Goal: Task Accomplishment & Management: Manage account settings

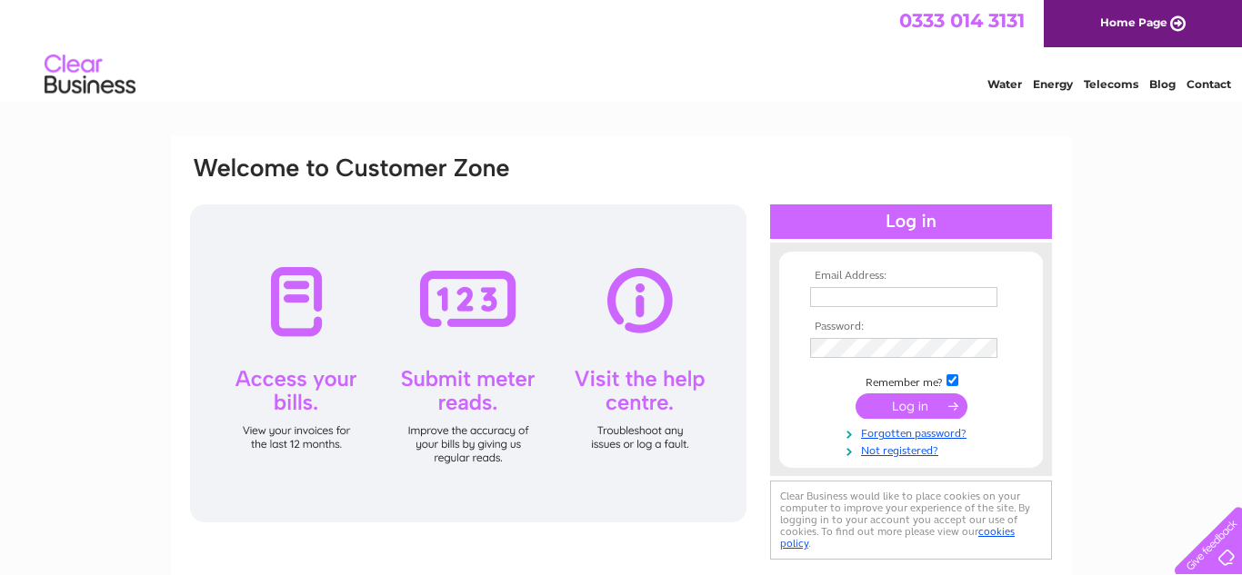
type input "[PERSON_NAME][EMAIL_ADDRESS][DOMAIN_NAME]"
click at [926, 413] on input "submit" at bounding box center [911, 406] width 112 height 25
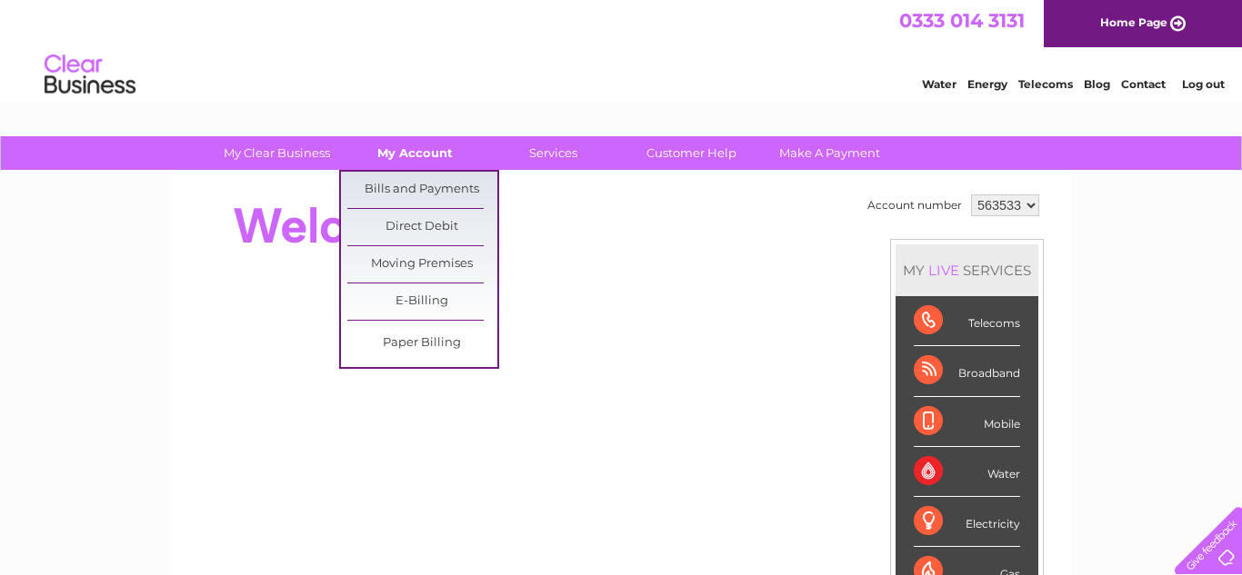
click at [437, 164] on link "My Account" at bounding box center [415, 153] width 150 height 34
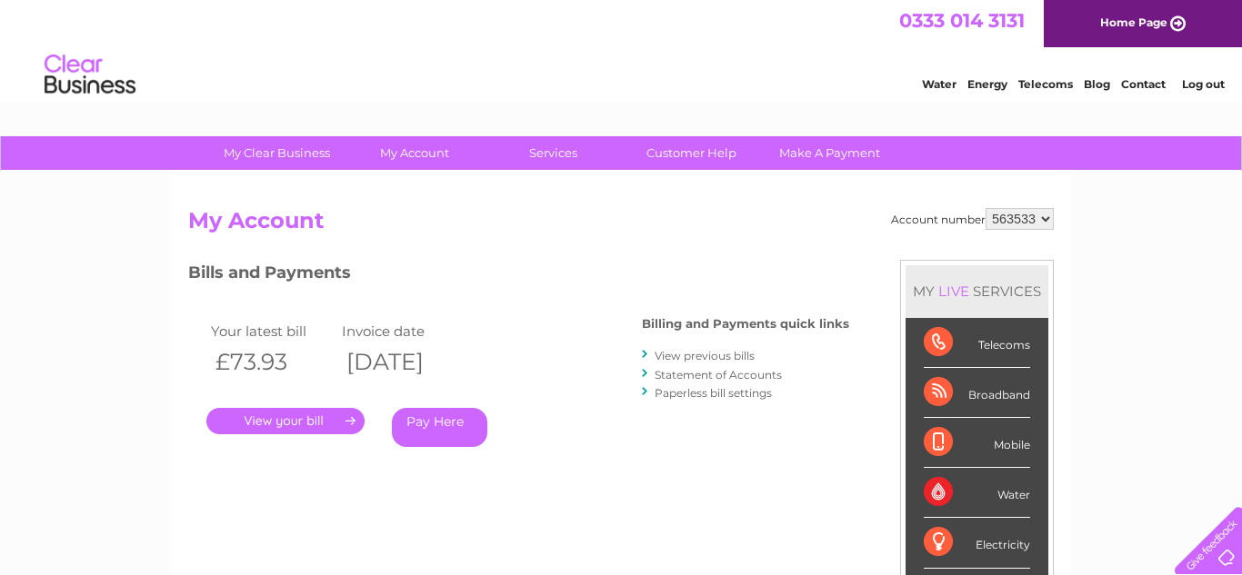
click at [1033, 222] on select "563533" at bounding box center [1019, 219] width 68 height 22
click at [305, 424] on link "." at bounding box center [285, 421] width 158 height 26
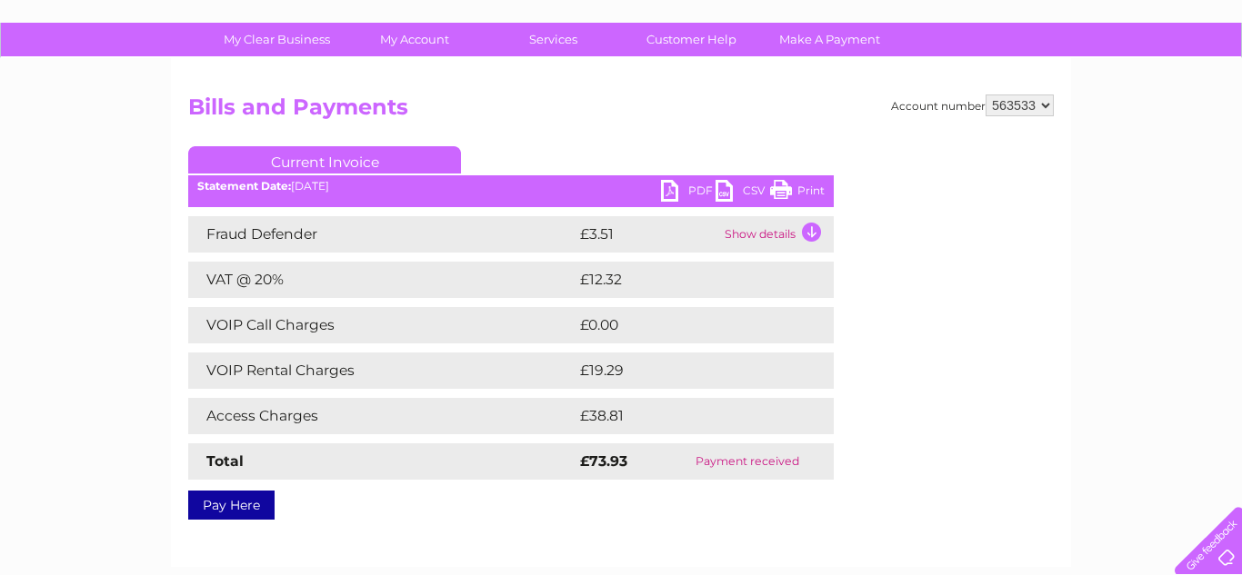
scroll to position [115, 0]
click at [382, 413] on td "Access Charges" at bounding box center [381, 415] width 387 height 36
click at [554, 376] on td "VOIP Rental Charges" at bounding box center [381, 370] width 387 height 36
click at [814, 236] on td "Show details" at bounding box center [777, 233] width 114 height 36
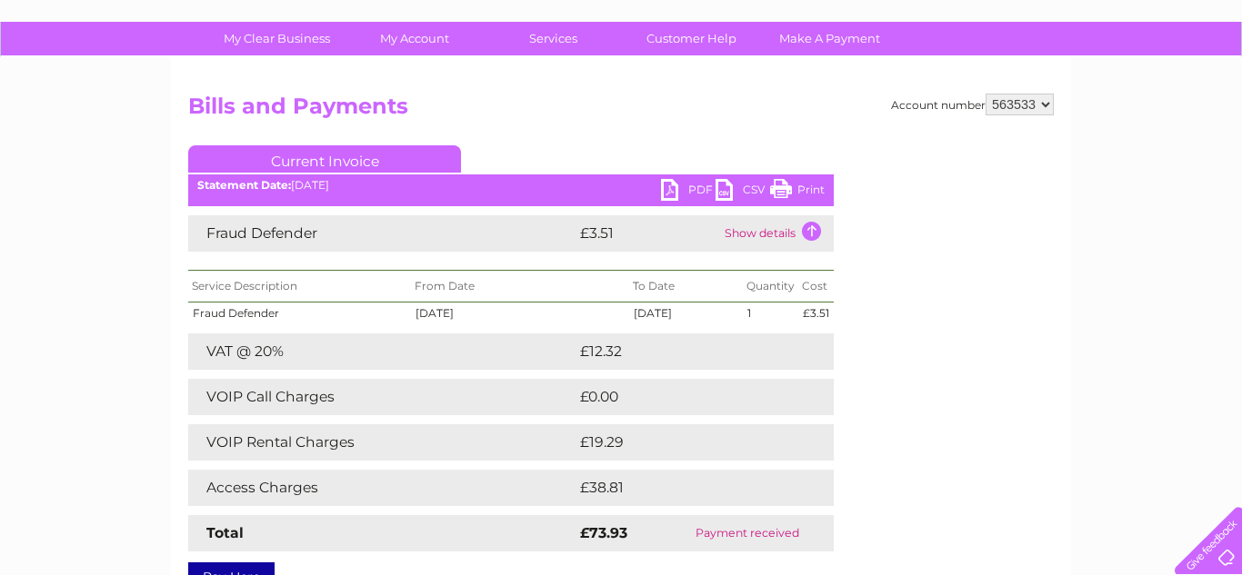
click at [824, 354] on td at bounding box center [813, 352] width 39 height 36
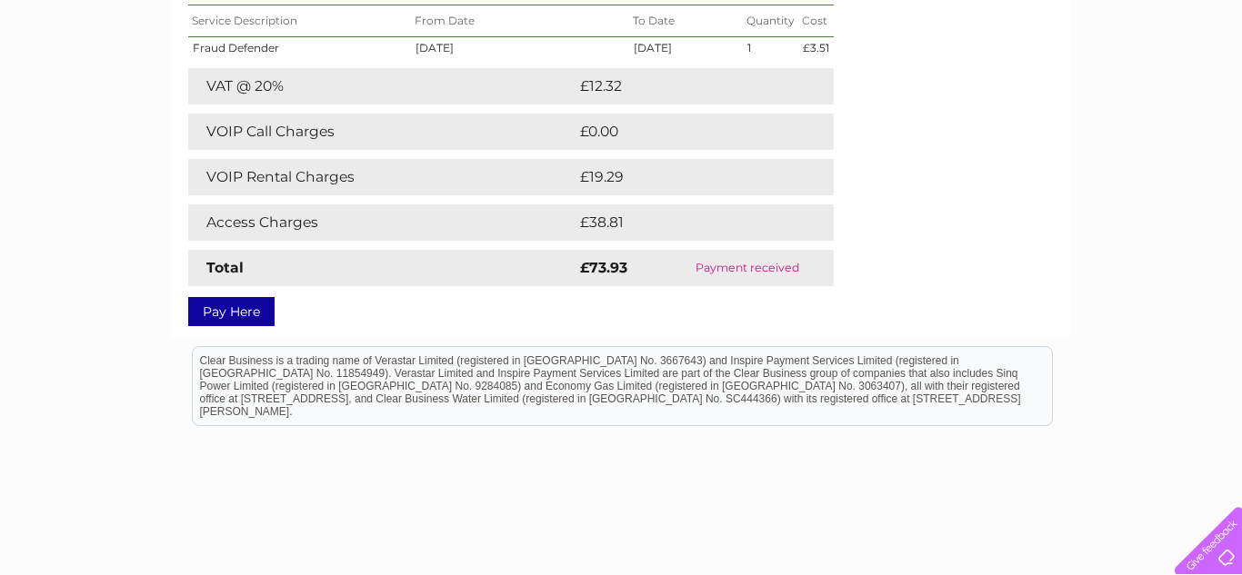
scroll to position [156, 0]
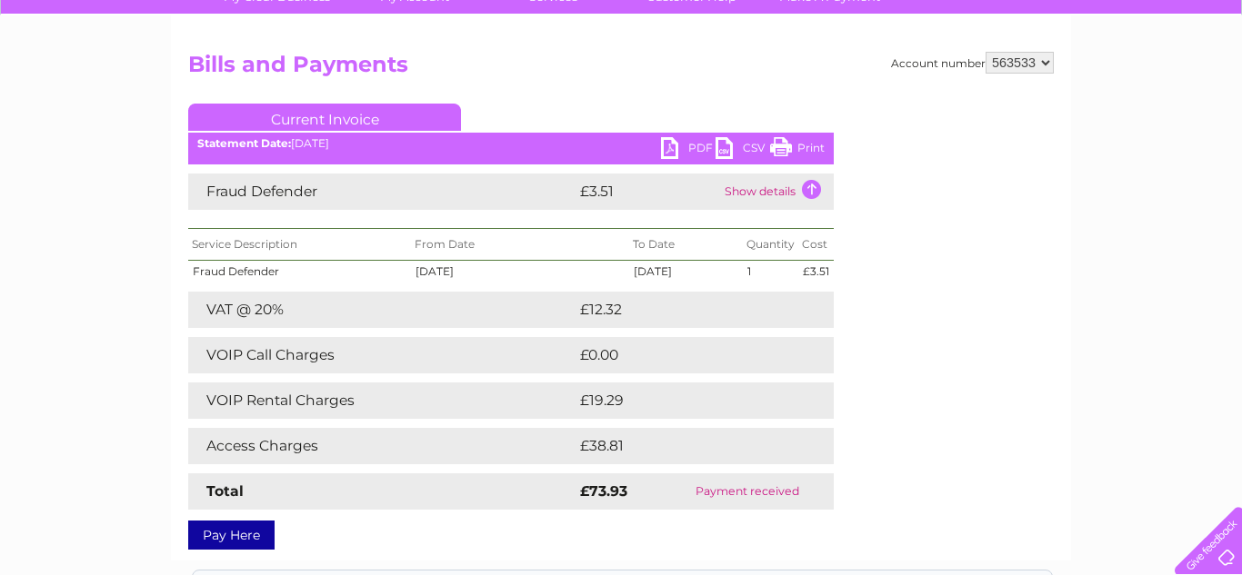
click at [403, 118] on link "Current Invoice" at bounding box center [324, 117] width 273 height 27
click at [335, 120] on link "Current Invoice" at bounding box center [324, 117] width 273 height 27
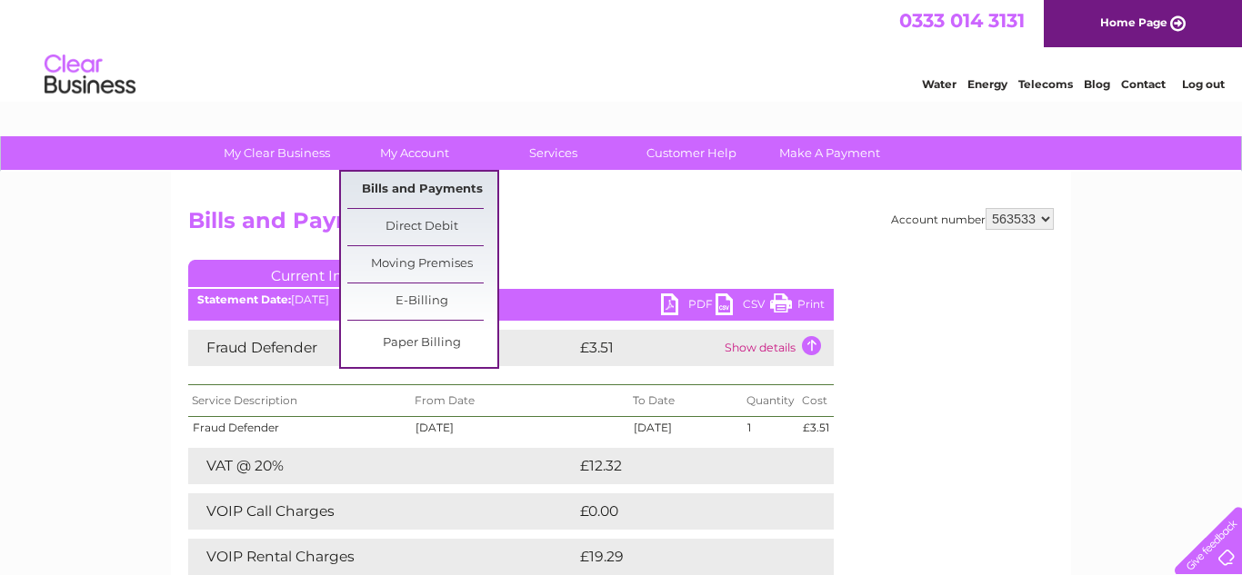
click at [420, 196] on link "Bills and Payments" at bounding box center [422, 190] width 150 height 36
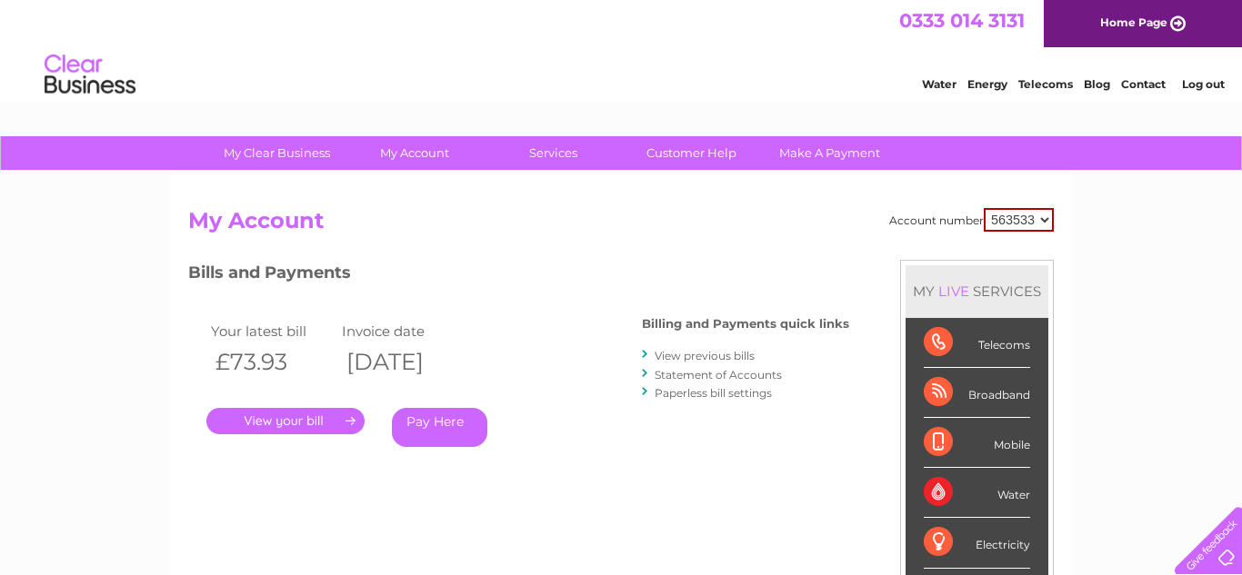
click at [738, 375] on link "Statement of Accounts" at bounding box center [717, 375] width 127 height 14
